Goal: Check status: Check status

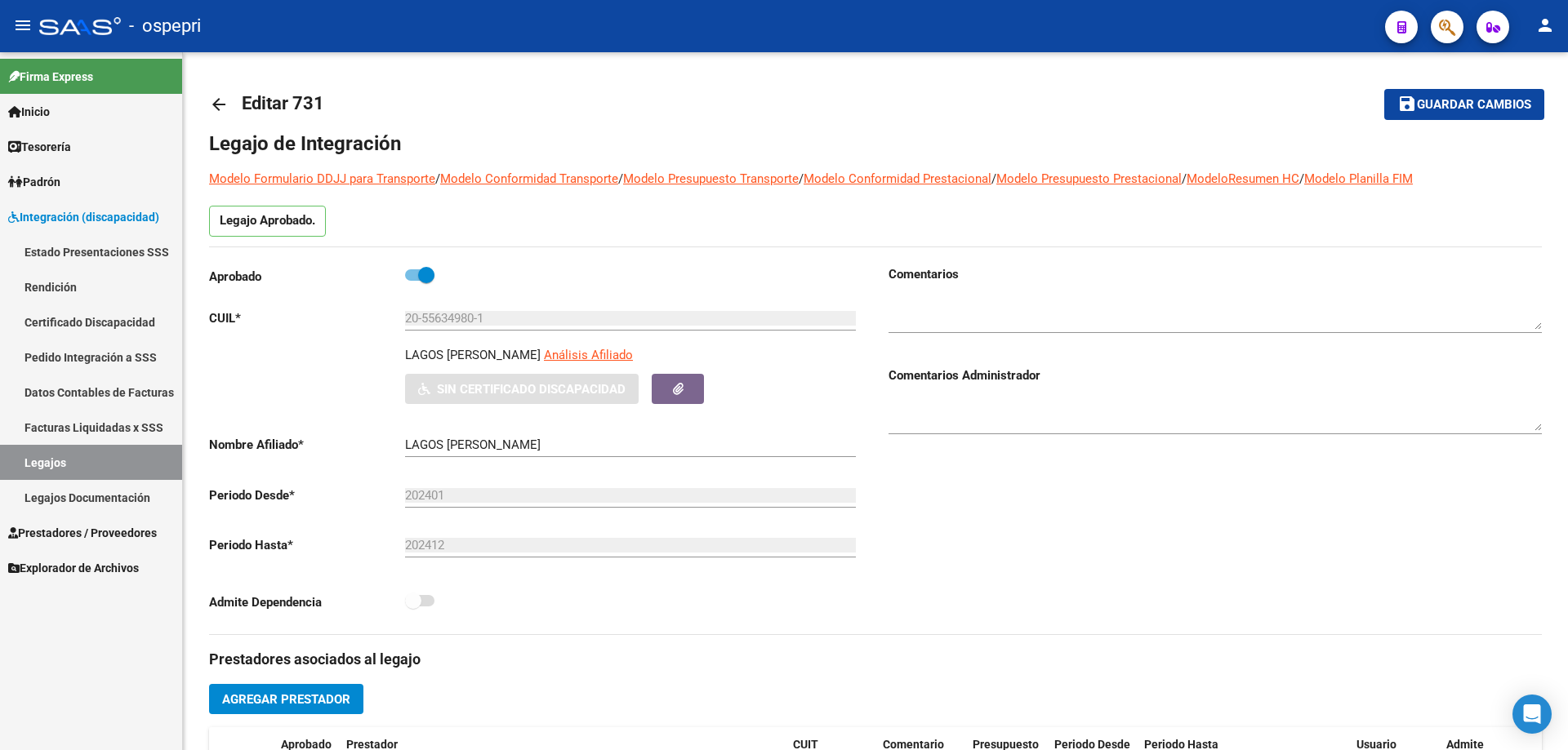
click at [42, 461] on link "Legajos" at bounding box center [91, 462] width 182 height 35
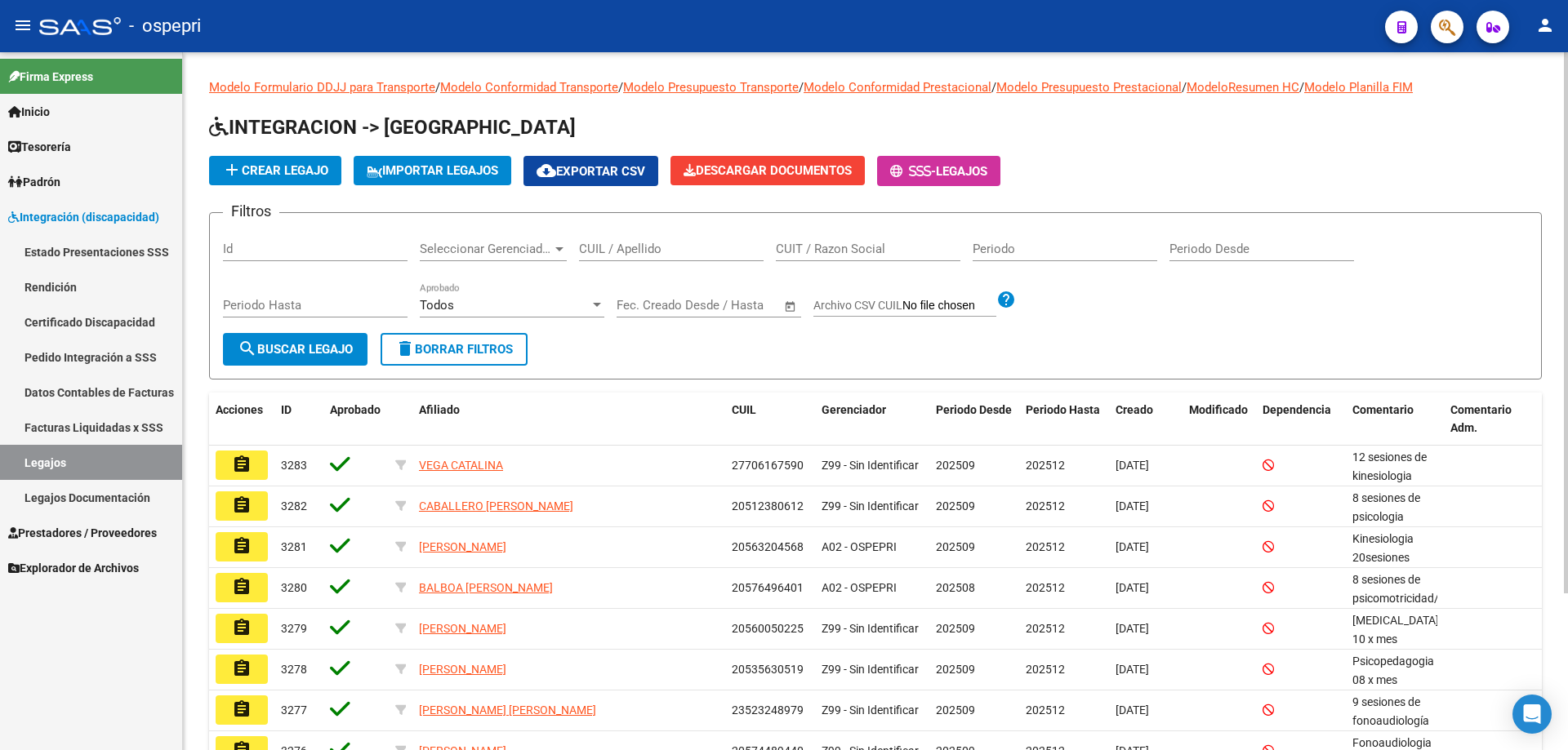
click at [603, 239] on div "CUIL / Apellido" at bounding box center [671, 243] width 185 height 35
paste input "56006735"
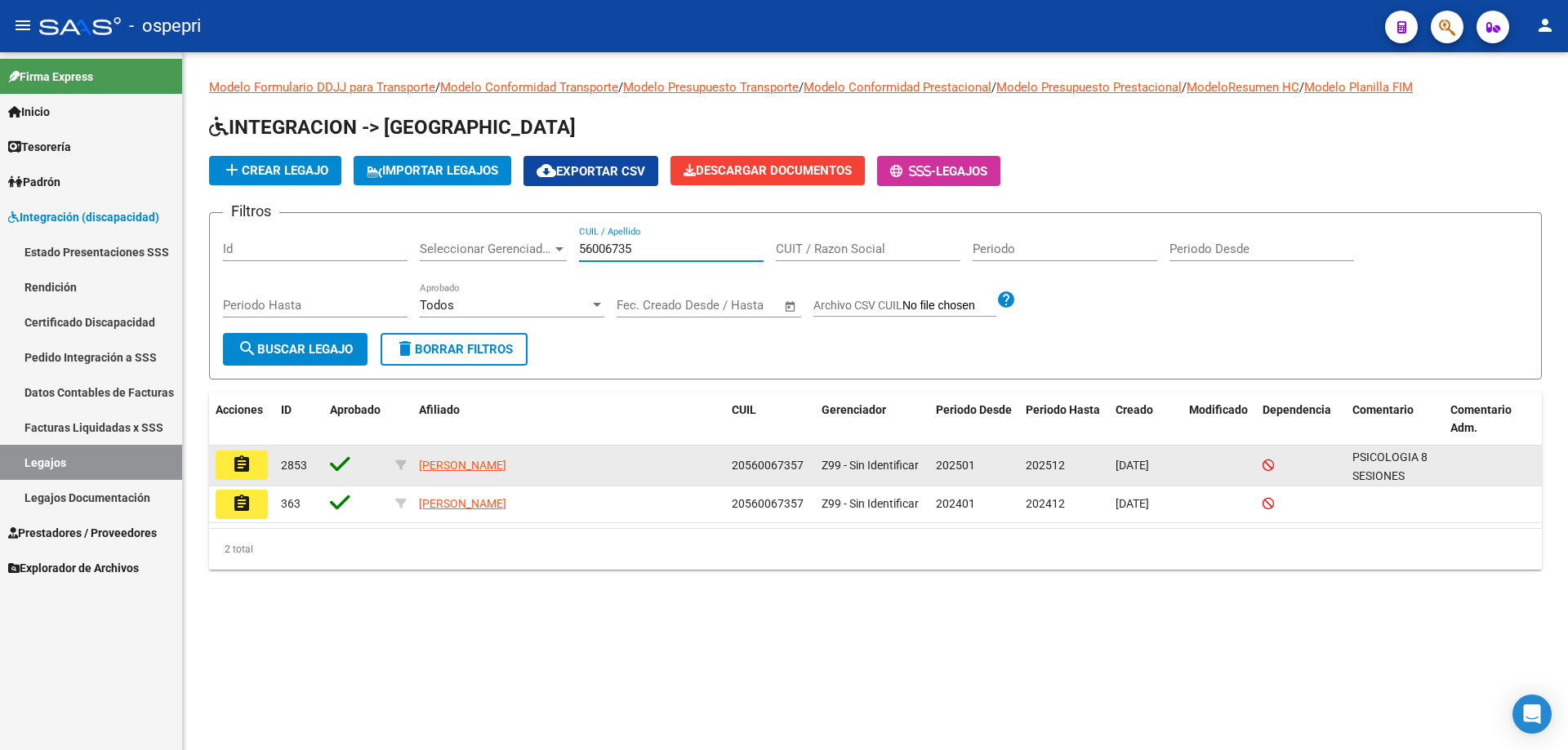
type input "56006735"
click at [256, 473] on button "assignment" at bounding box center [241, 466] width 52 height 30
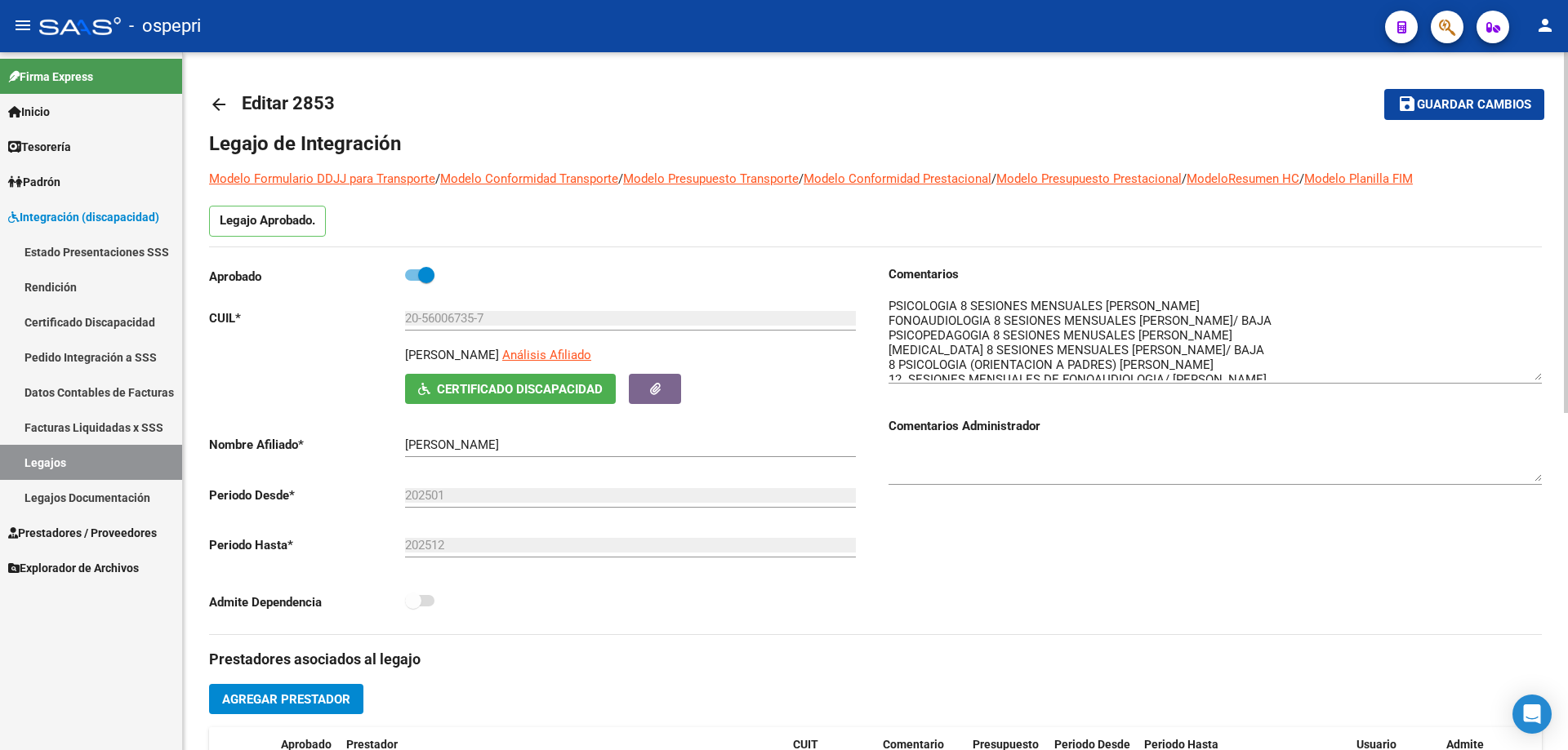
drag, startPoint x: 1535, startPoint y: 318, endPoint x: 1508, endPoint y: 363, distance: 52.5
click at [1509, 368] on textarea at bounding box center [1215, 339] width 653 height 83
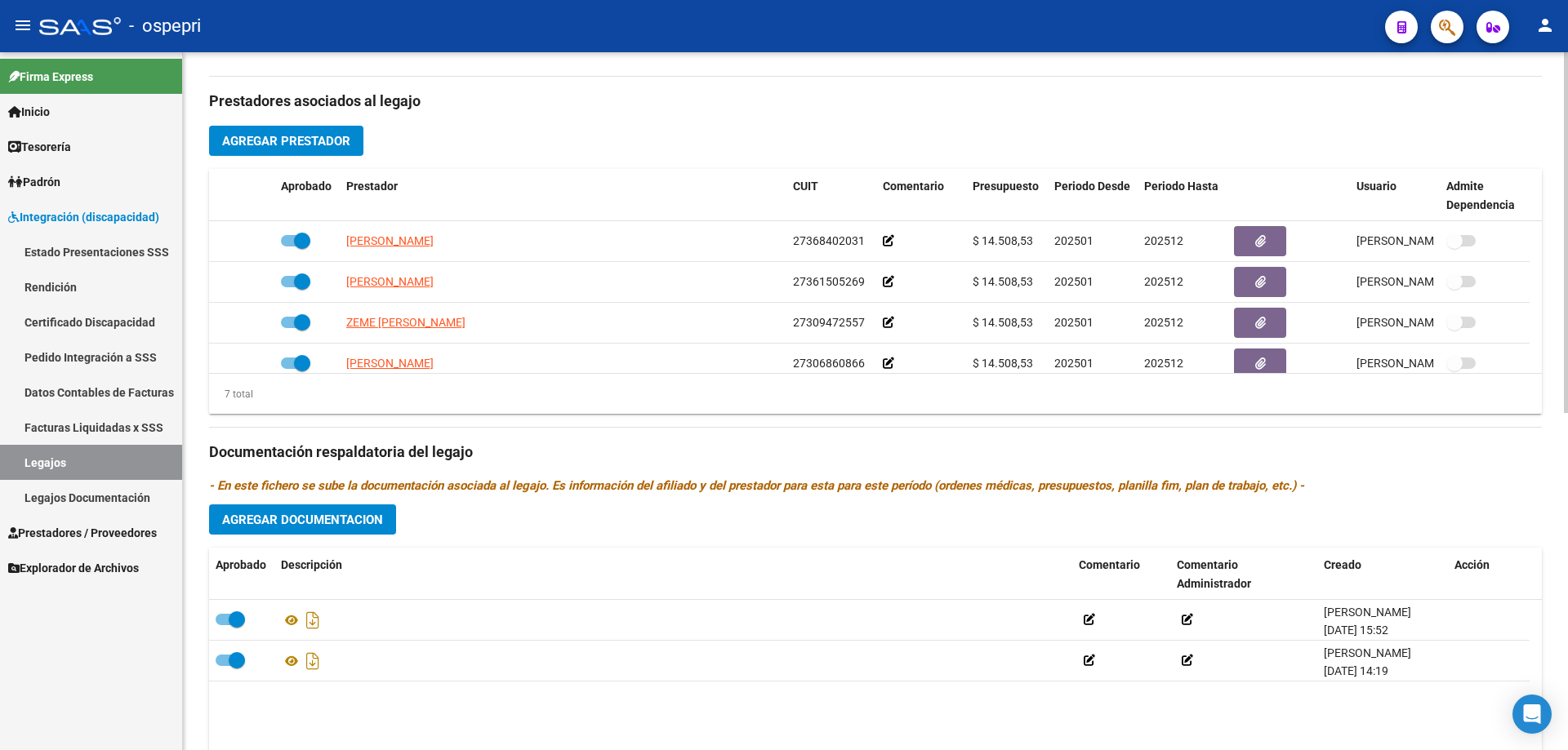
scroll to position [653, 0]
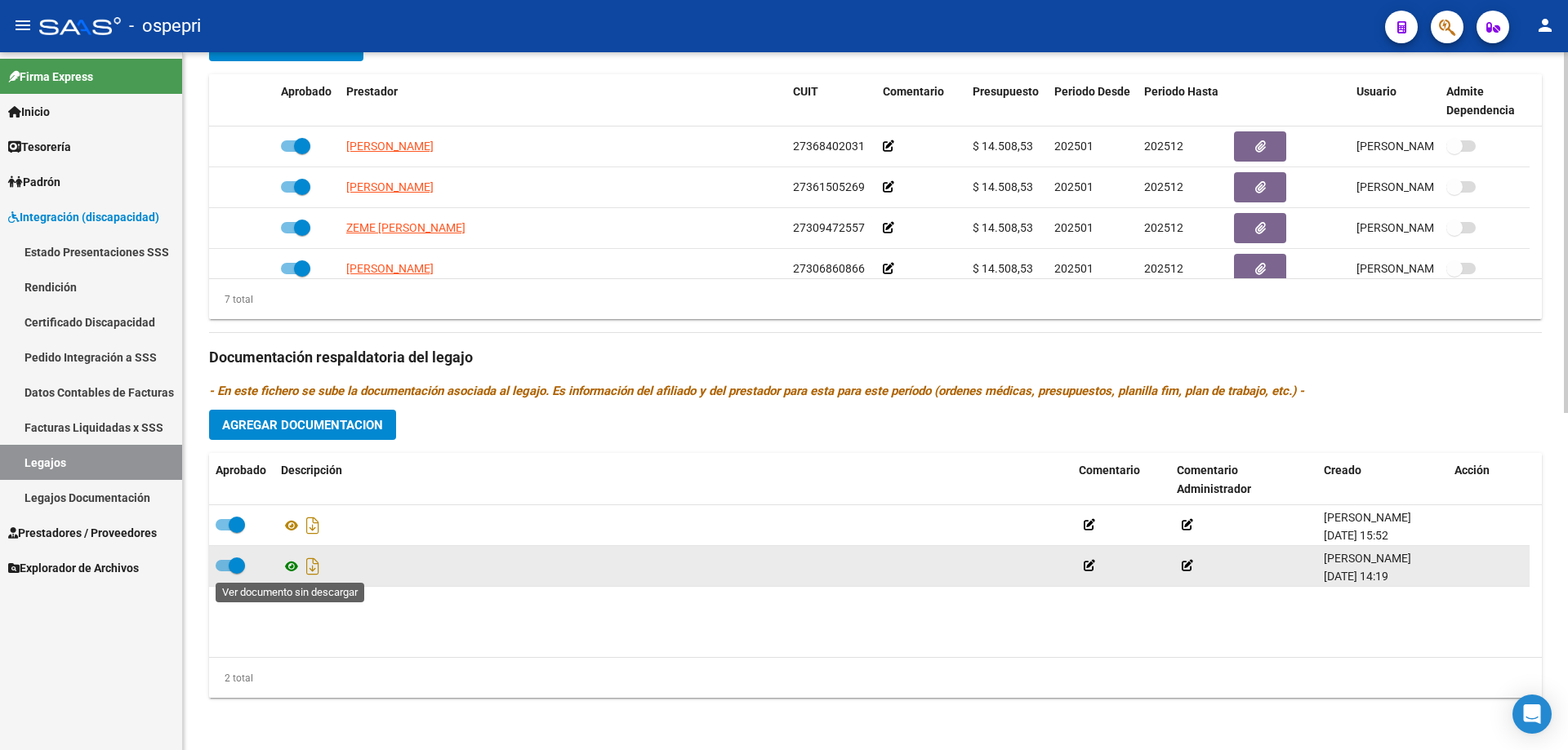
click at [293, 570] on icon at bounding box center [292, 566] width 21 height 20
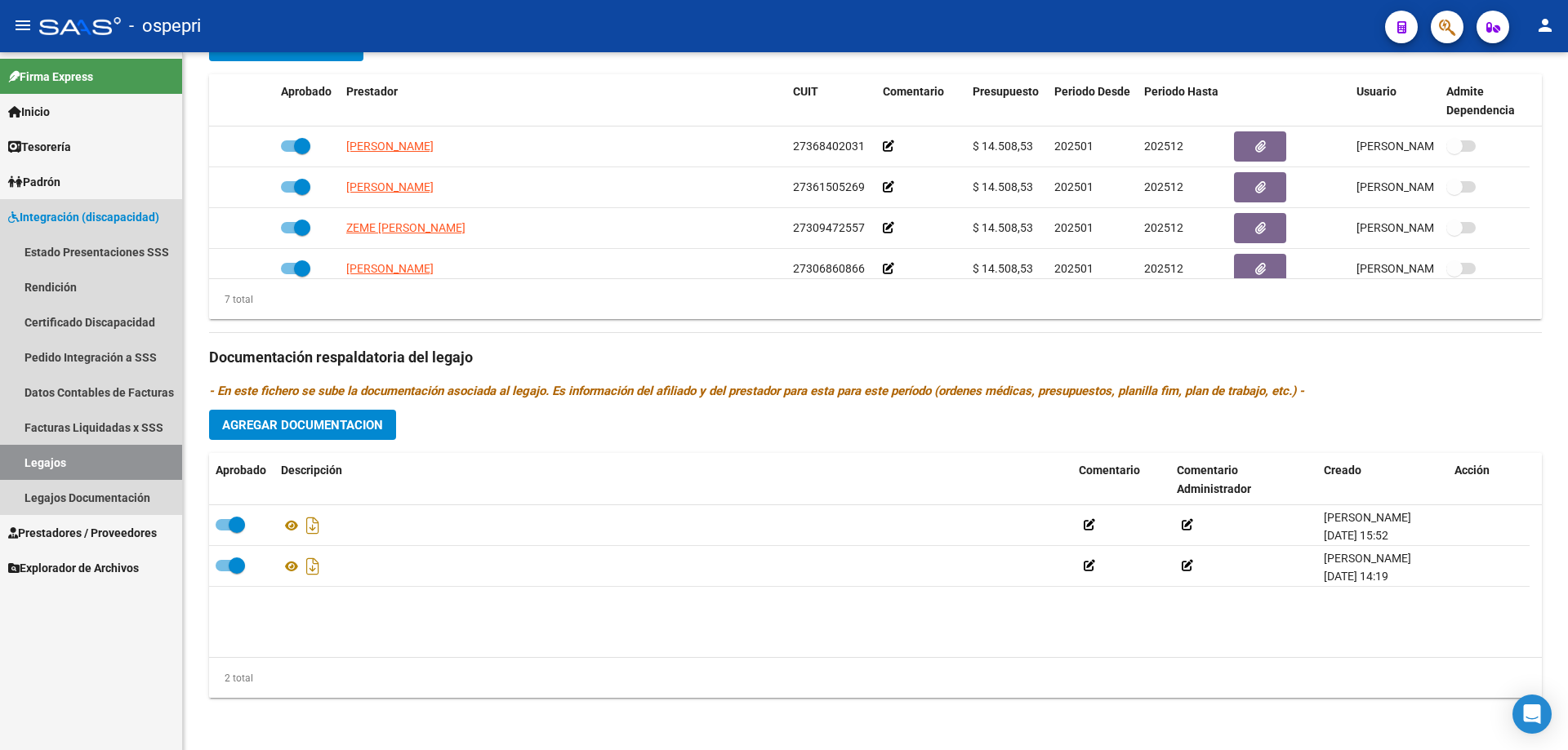
click at [31, 458] on link "Legajos" at bounding box center [91, 462] width 182 height 35
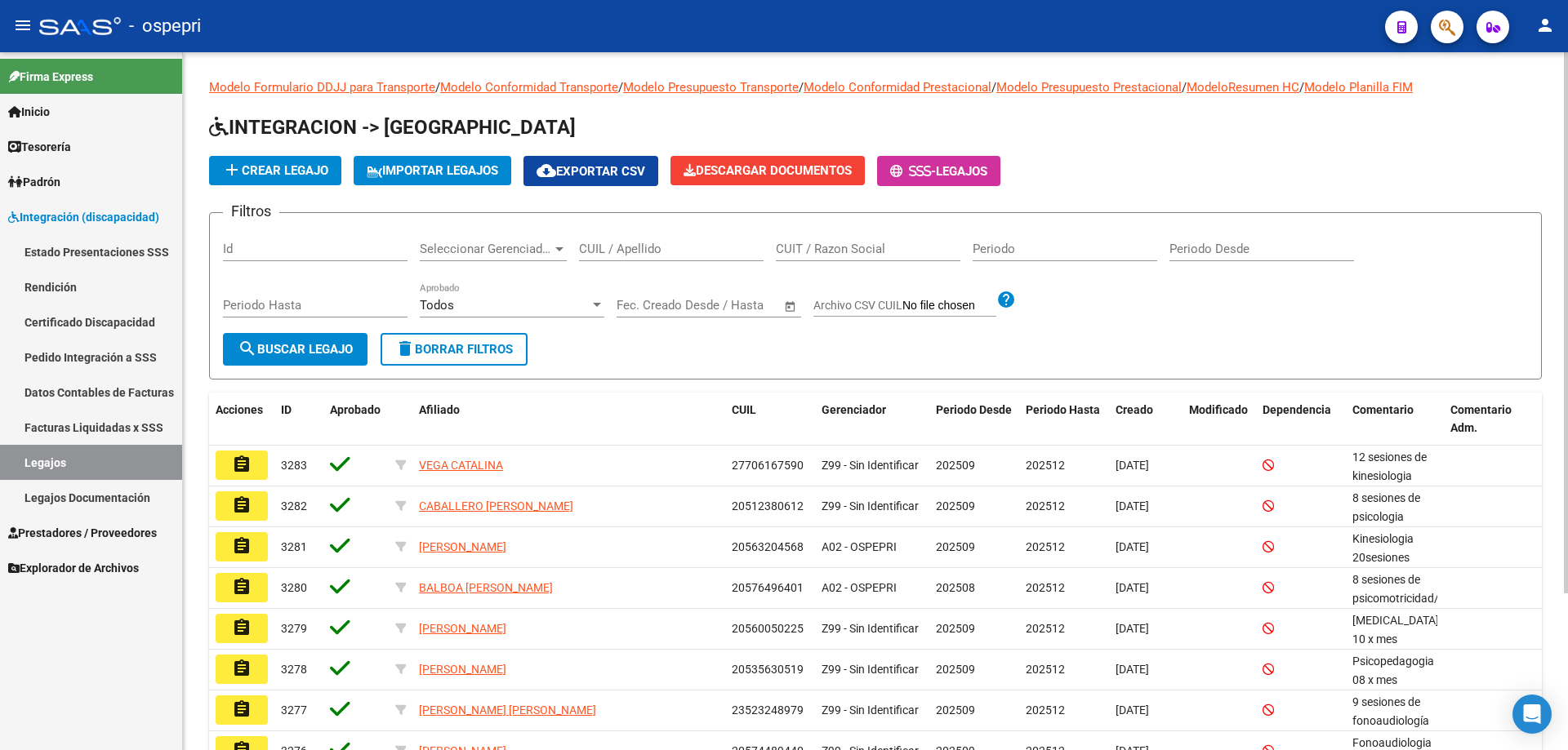
click at [593, 238] on div "CUIL / Apellido" at bounding box center [671, 243] width 185 height 35
drag, startPoint x: 594, startPoint y: 237, endPoint x: 574, endPoint y: 267, distance: 36.1
click at [572, 273] on app-drop-down-list "Seleccionar Gerenciador Seleccionar Gerenciador" at bounding box center [499, 251] width 159 height 50
click at [584, 250] on input "CUIL / Apellido" at bounding box center [671, 249] width 185 height 15
paste input "22473073"
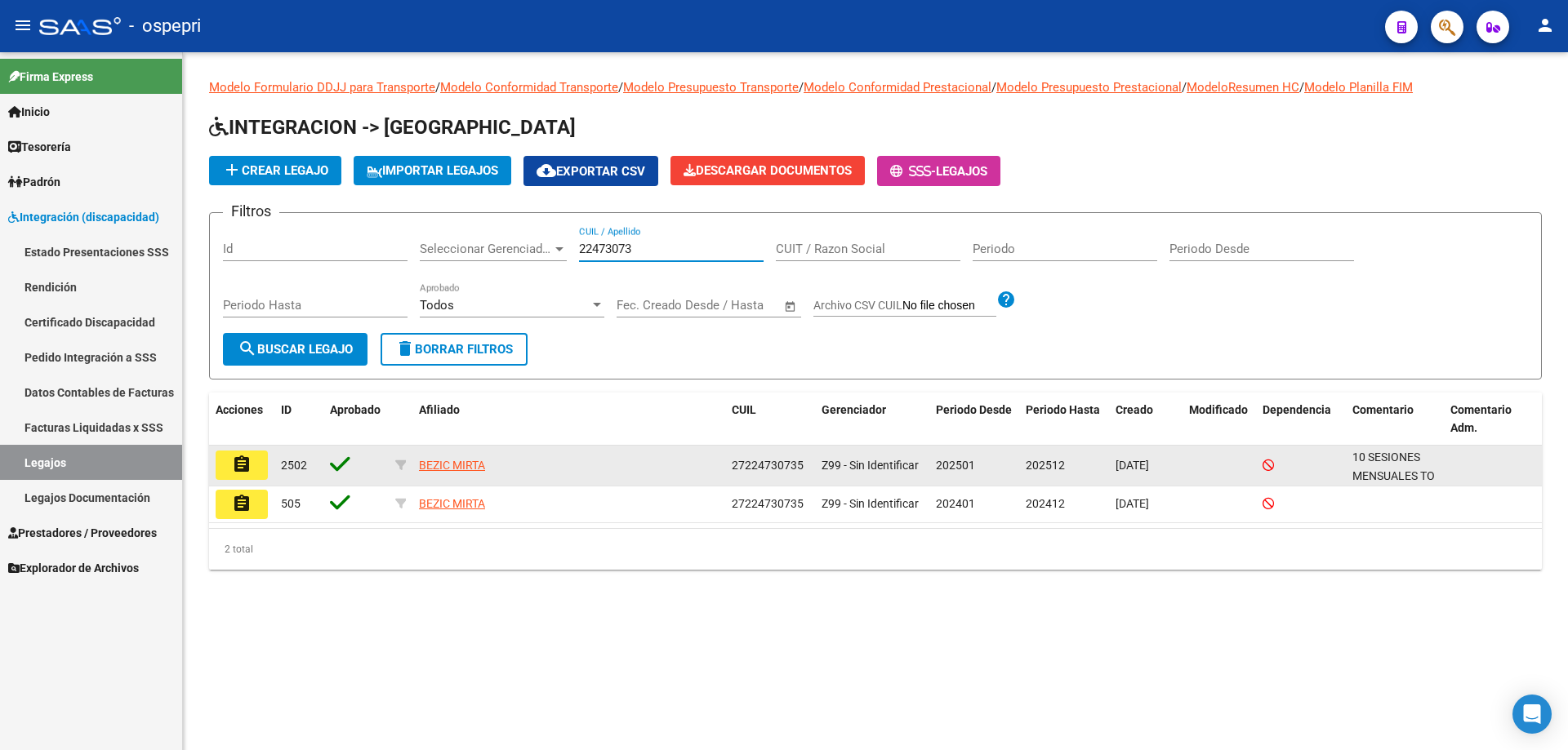
type input "22473073"
click at [254, 466] on button "assignment" at bounding box center [241, 466] width 52 height 30
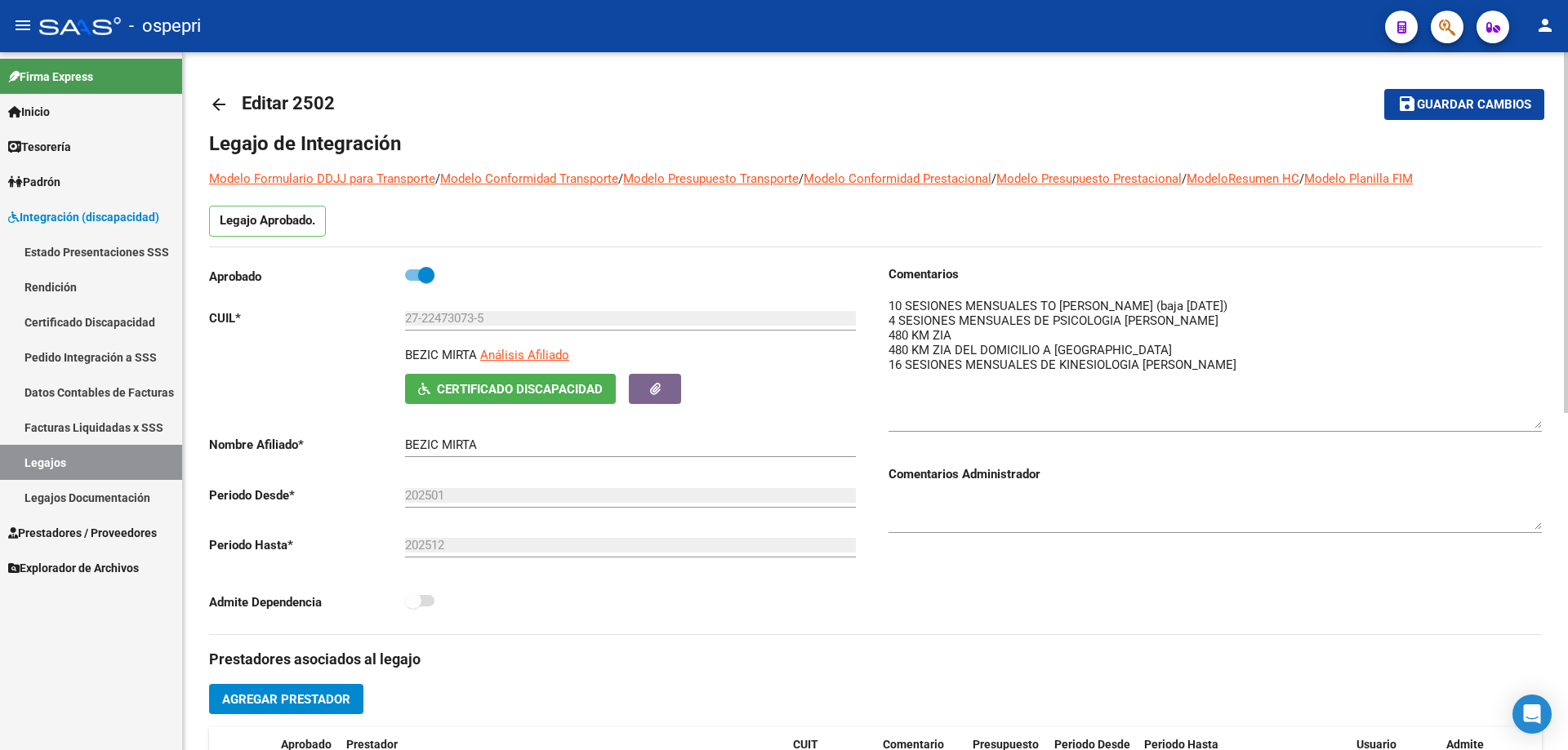
drag, startPoint x: 1533, startPoint y: 319, endPoint x: 1554, endPoint y: 418, distance: 101.2
click at [1554, 418] on div "arrow_back Editar 2502 save Guardar cambios Legajo de Integración Modelo Formul…" at bounding box center [876, 727] width 1385 height 1351
click at [1254, 375] on textarea at bounding box center [1215, 363] width 653 height 131
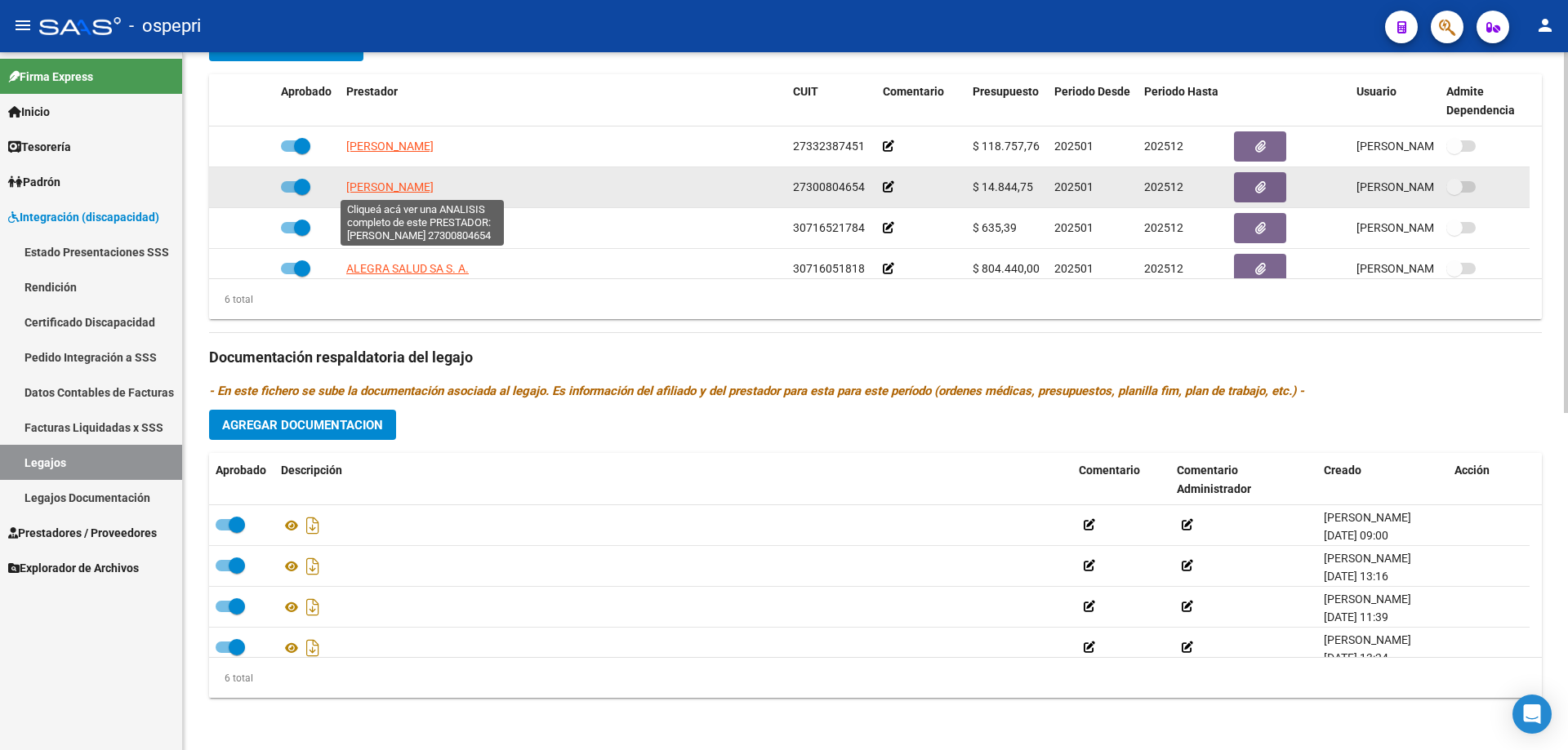
click at [384, 189] on span "[PERSON_NAME]" at bounding box center [390, 187] width 87 height 13
